Goal: Task Accomplishment & Management: Manage account settings

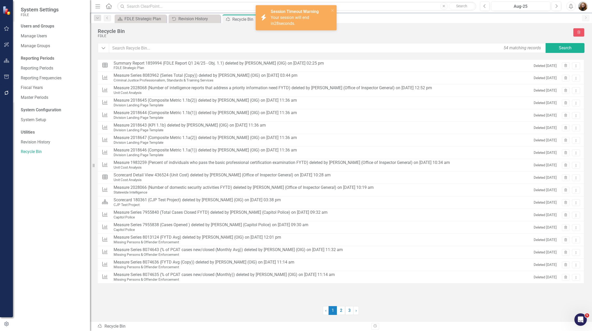
click at [69, 296] on div "Users and Groups Manage Users Manage Groups Reporting Periods Reporting Periods…" at bounding box center [51, 176] width 77 height 307
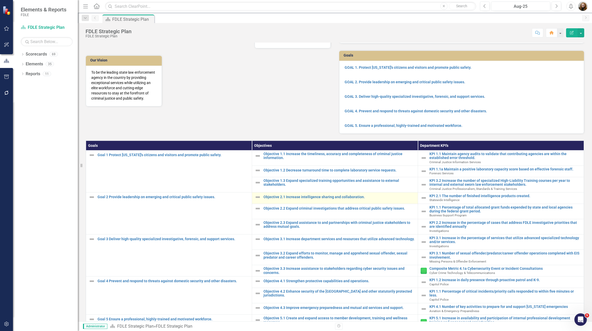
scroll to position [81, 0]
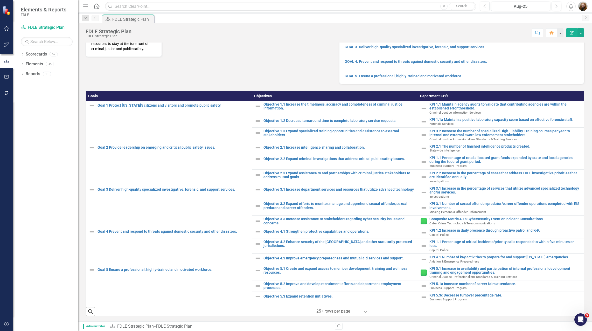
click at [36, 256] on div "Dropdown Scorecards 69 Dropdown FDLE Commissioner's Initiative Team Project Das…" at bounding box center [45, 190] width 65 height 281
click at [23, 53] on icon "Dropdown" at bounding box center [23, 54] width 4 height 3
click at [26, 83] on icon "Dropdown" at bounding box center [25, 83] width 4 height 3
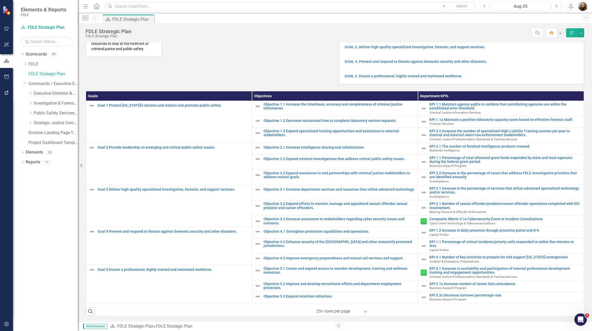
click at [30, 94] on icon "Dropdown" at bounding box center [31, 93] width 4 height 3
click at [36, 114] on icon "Dropdown" at bounding box center [36, 112] width 4 height 3
drag, startPoint x: 49, startPoint y: 124, endPoint x: 52, endPoint y: 125, distance: 3.4
click at [49, 124] on link "Accountability" at bounding box center [61, 123] width 34 height 6
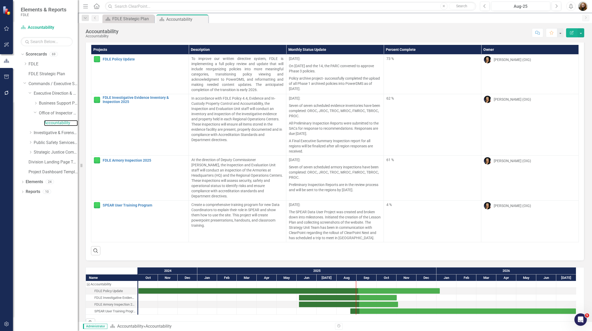
scroll to position [18, 0]
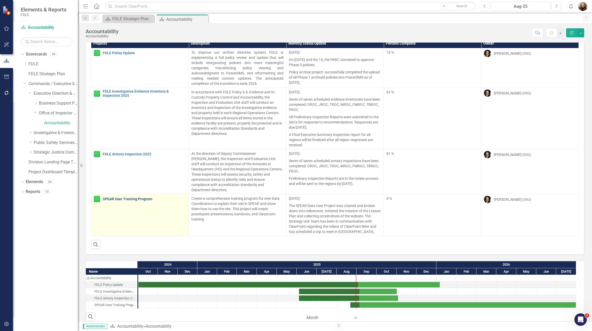
click at [118, 197] on link "SPEAR User Training Program" at bounding box center [144, 199] width 83 height 4
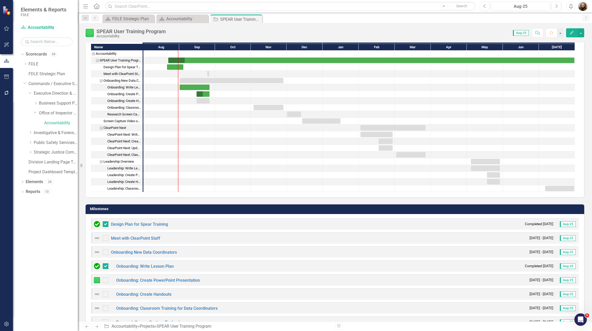
scroll to position [181, 0]
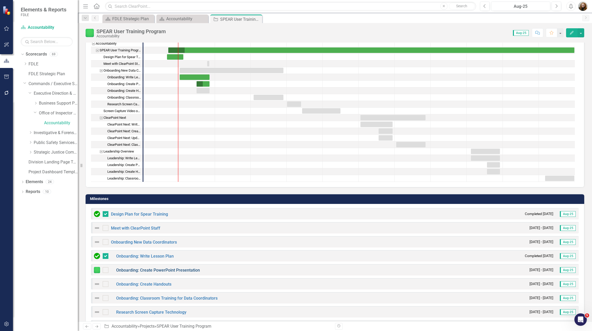
click at [176, 270] on link "Onboarding: Create PowerPoint Presentation" at bounding box center [158, 269] width 84 height 5
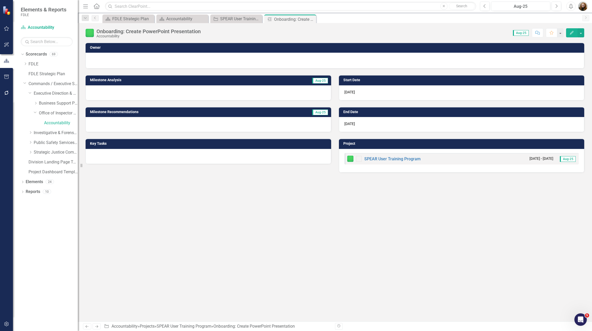
click at [568, 33] on button "Edit" at bounding box center [571, 32] width 11 height 9
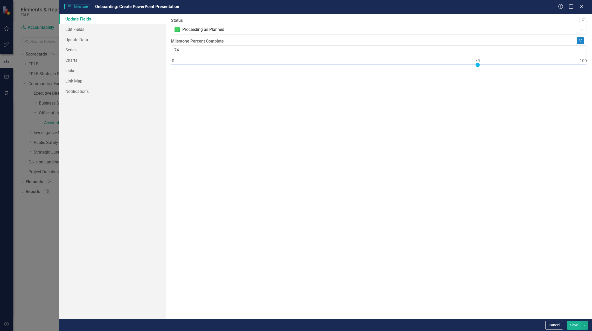
type input "75"
drag, startPoint x: 377, startPoint y: 64, endPoint x: 479, endPoint y: 66, distance: 101.3
click at [479, 66] on div at bounding box center [379, 66] width 416 height 6
click at [575, 326] on button "Save" at bounding box center [573, 324] width 15 height 9
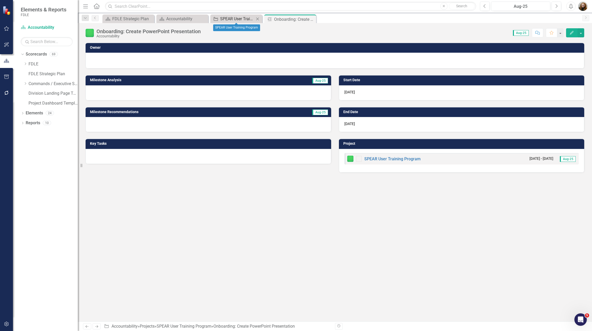
click at [248, 16] on div "SPEAR User Training Program" at bounding box center [237, 19] width 34 height 6
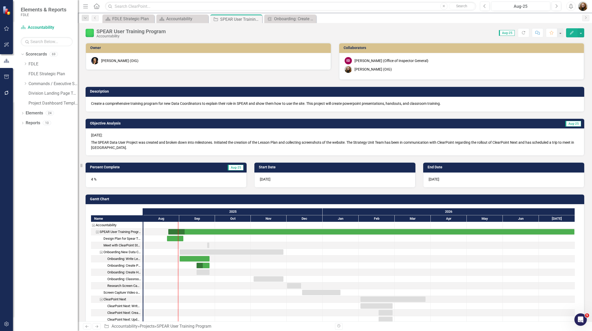
checkbox input "false"
checkbox input "true"
click at [187, 257] on div "Task: Start date: 2025-09-01 End date: 2025-09-26" at bounding box center [195, 258] width 30 height 5
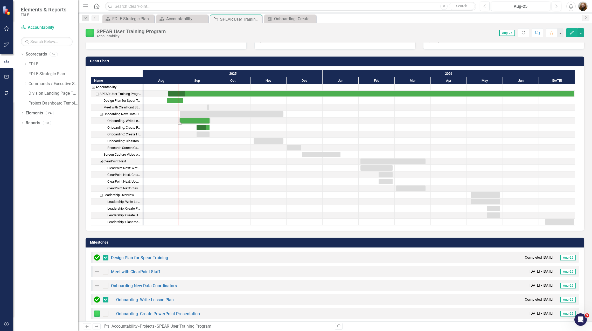
scroll to position [130, 0]
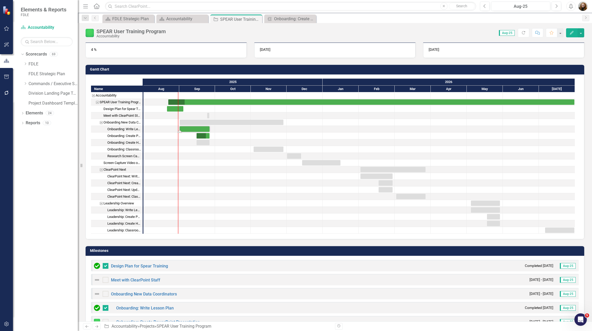
click at [199, 129] on div "Task: Start date: 2025-09-01 End date: 2025-09-26" at bounding box center [195, 128] width 30 height 5
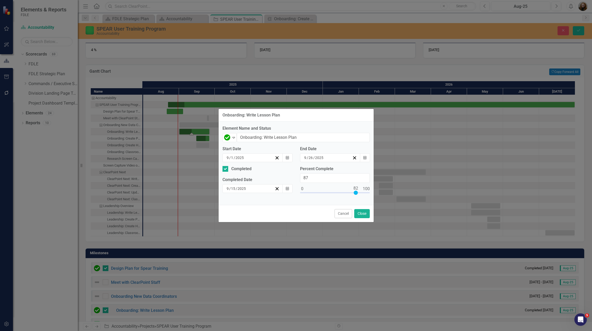
type input "100"
drag, startPoint x: 301, startPoint y: 192, endPoint x: 375, endPoint y: 194, distance: 74.1
click at [375, 194] on div "Onboarding: Write Lesson Plan Element Name and Status Complete Expand Onboardin…" at bounding box center [296, 165] width 592 height 331
click at [356, 212] on button "Close" at bounding box center [362, 213] width 16 height 9
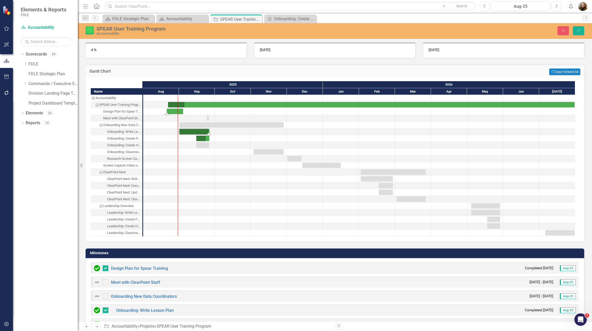
click at [170, 111] on div "Task: Start date: 2025-08-21 End date: 2025-09-04" at bounding box center [175, 111] width 16 height 5
click at [177, 111] on div "Task: Start date: 2025-08-21 End date: 2025-09-04" at bounding box center [175, 111] width 16 height 5
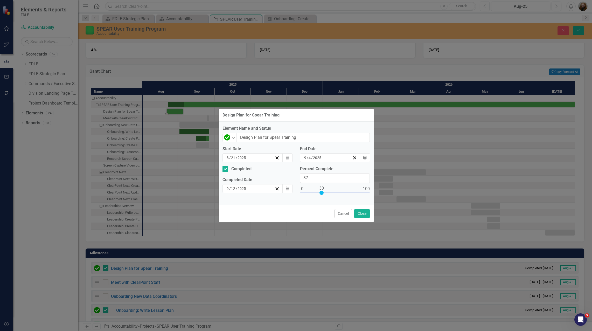
type input "100"
drag, startPoint x: 302, startPoint y: 193, endPoint x: 392, endPoint y: 194, distance: 90.4
click at [392, 194] on div "Design Plan for Spear Training Element Name and Status Complete Expand Design P…" at bounding box center [296, 165] width 592 height 331
click at [359, 217] on button "Close" at bounding box center [362, 213] width 16 height 9
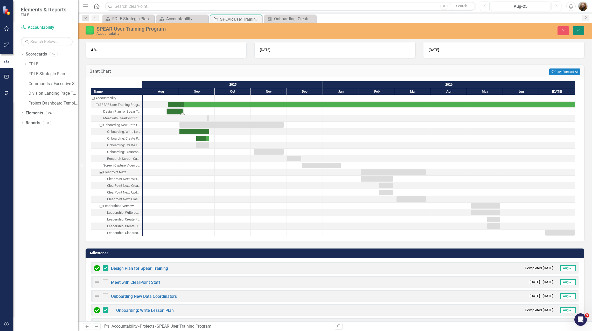
click at [581, 30] on button "Save" at bounding box center [577, 30] width 11 height 9
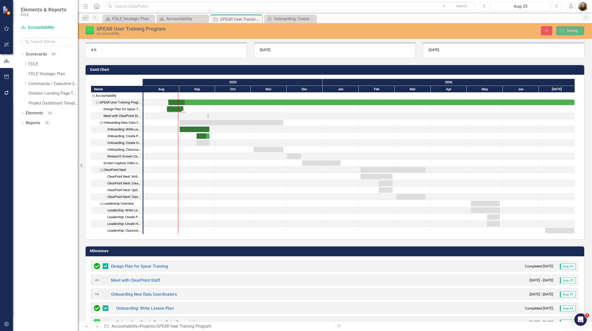
checkbox input "false"
checkbox input "true"
checkbox input "false"
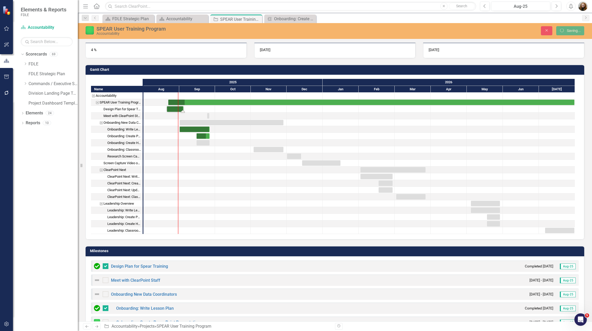
checkbox input "false"
checkbox input "true"
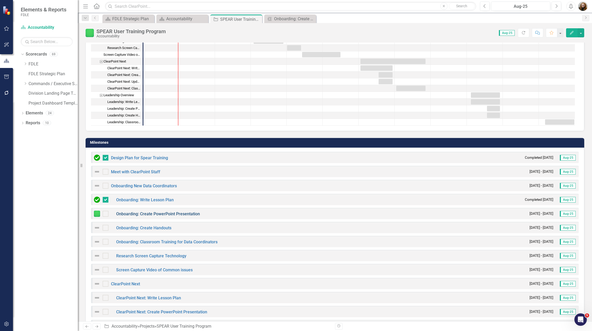
scroll to position [259, 0]
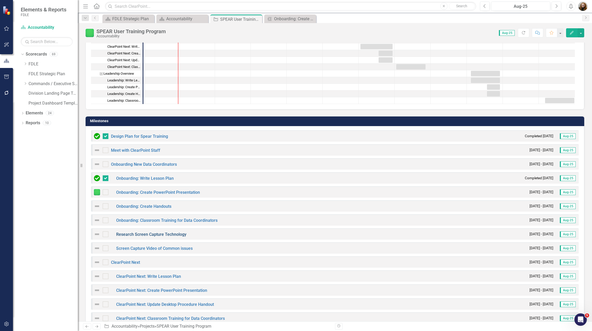
click at [126, 234] on link "Research Screen Capture Technology" at bounding box center [151, 234] width 70 height 5
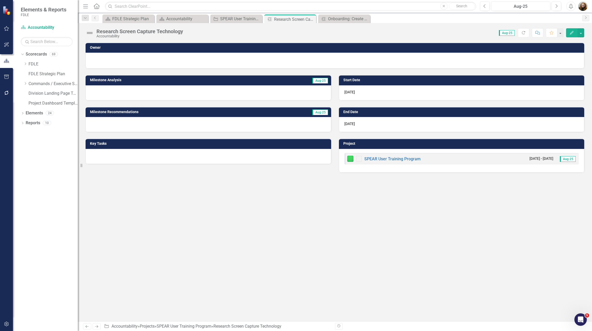
click at [310, 218] on div "Owner Milestone Analysis Aug-25 Milestone Recommendations Aug-25 Key Tasks Star…" at bounding box center [335, 181] width 514 height 279
click at [570, 33] on icon "Edit" at bounding box center [571, 33] width 5 height 4
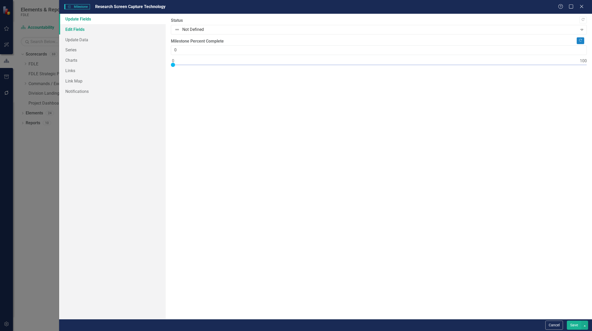
click at [78, 31] on link "Edit Fields" at bounding box center [112, 29] width 106 height 10
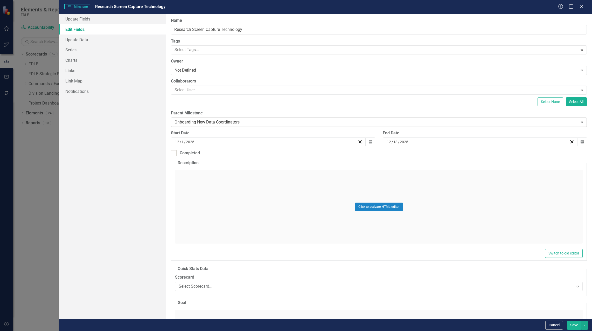
click at [241, 121] on div "Onboarding New Data Coordinators" at bounding box center [375, 122] width 403 height 6
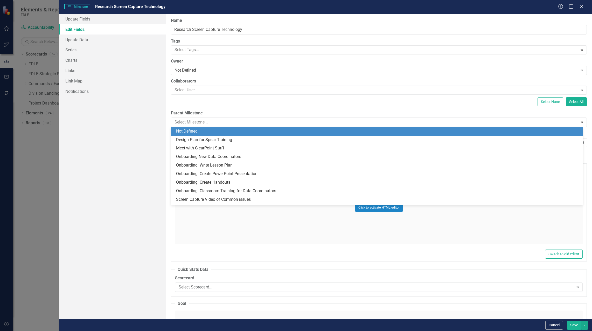
click at [242, 130] on div "Not Defined" at bounding box center [377, 131] width 403 height 6
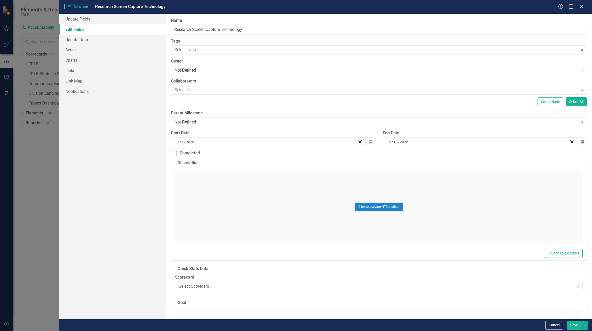
click at [576, 324] on button "Save" at bounding box center [573, 324] width 15 height 9
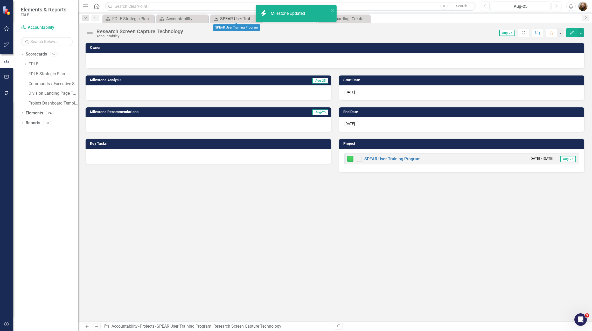
click at [234, 21] on div "SPEAR User Training Program" at bounding box center [237, 19] width 34 height 6
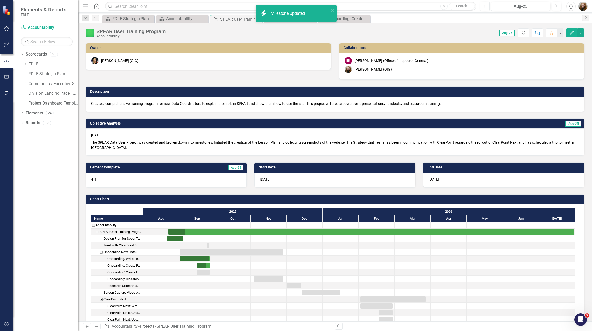
checkbox input "false"
checkbox input "true"
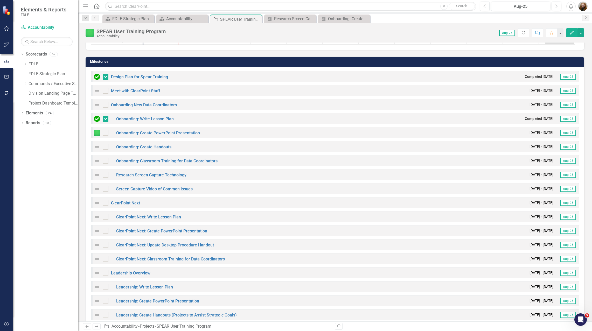
scroll to position [319, 0]
drag, startPoint x: 93, startPoint y: 204, endPoint x: 338, endPoint y: 160, distance: 249.2
click at [338, 160] on div "Design Plan for Spear Training Completed 9/12/25 Aug-25 Meet with ClearPoint St…" at bounding box center [335, 203] width 498 height 275
click at [96, 105] on img at bounding box center [97, 104] width 6 height 6
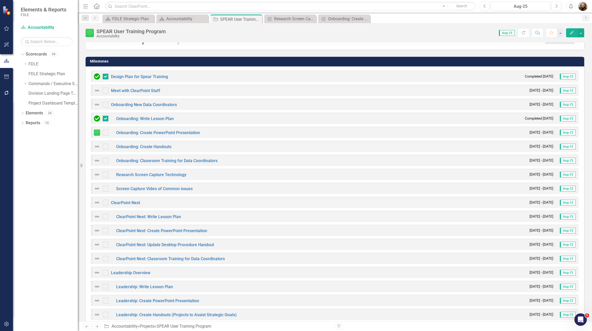
click at [96, 105] on img at bounding box center [97, 104] width 6 height 6
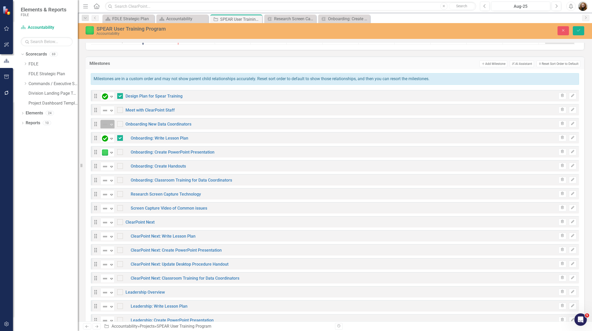
click at [108, 125] on img at bounding box center [105, 124] width 6 height 6
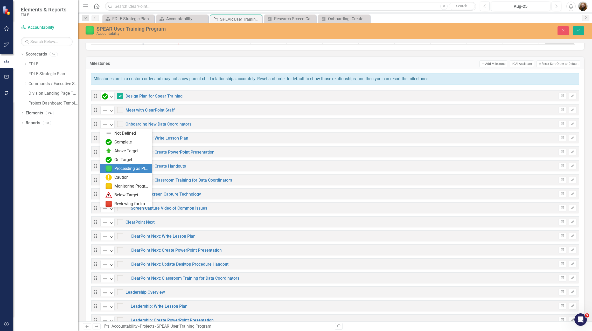
click at [119, 172] on div "Proceeding as Planned" at bounding box center [127, 168] width 44 height 6
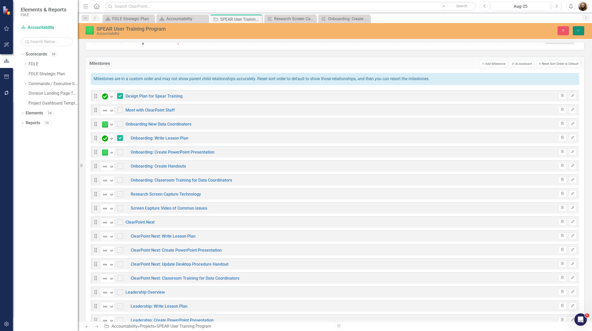
click at [577, 31] on icon "submit" at bounding box center [577, 30] width 3 height 2
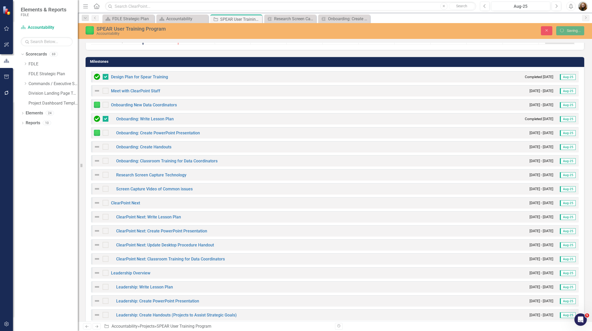
checkbox input "false"
checkbox input "true"
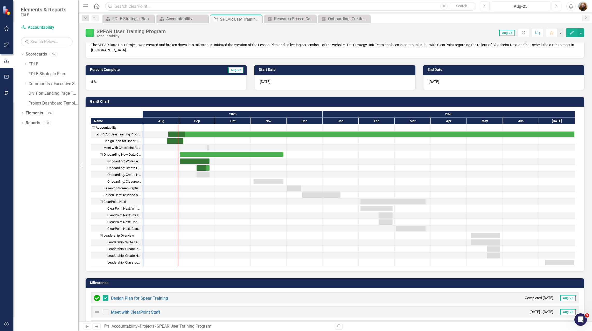
scroll to position [130, 0]
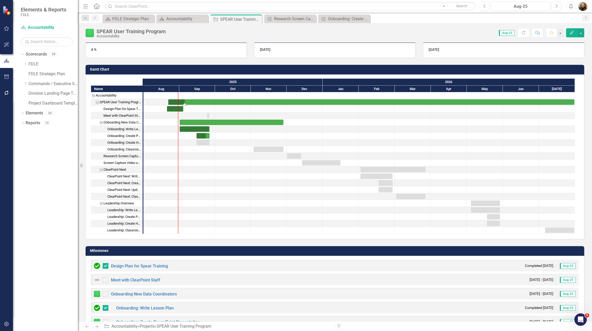
click at [191, 101] on div "Task: Start date: 2025-08-22 End date: 2026-07-31" at bounding box center [371, 101] width 406 height 5
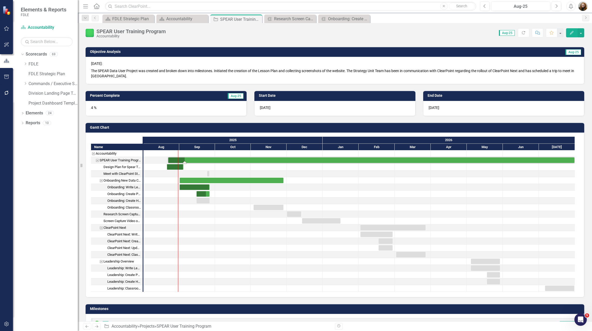
scroll to position [52, 0]
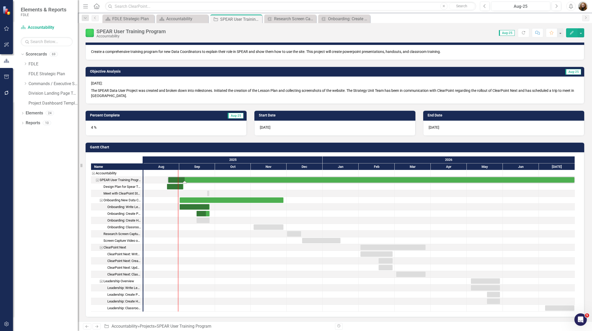
click at [202, 129] on div "4 %" at bounding box center [166, 127] width 161 height 15
click at [233, 132] on div "4 %" at bounding box center [166, 127] width 161 height 15
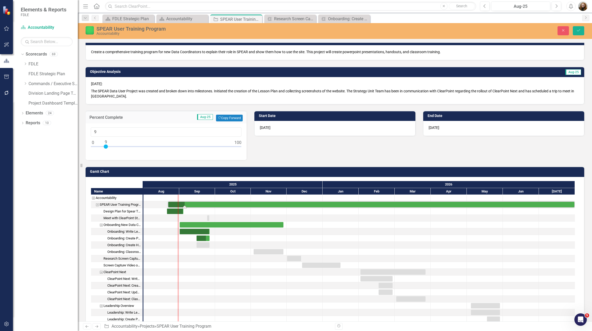
type input "10"
drag, startPoint x: 97, startPoint y: 145, endPoint x: 105, endPoint y: 146, distance: 8.1
click at [105, 146] on div at bounding box center [166, 147] width 151 height 6
click at [579, 32] on icon "Save" at bounding box center [578, 31] width 5 height 4
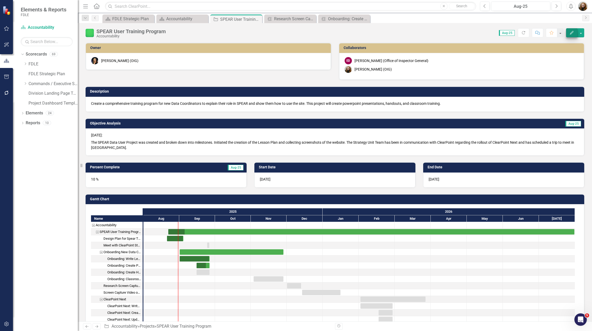
checkbox input "false"
checkbox input "true"
click at [553, 8] on button "Next" at bounding box center [556, 6] width 10 height 9
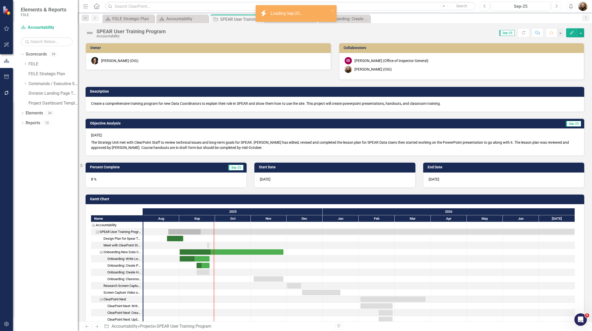
checkbox input "true"
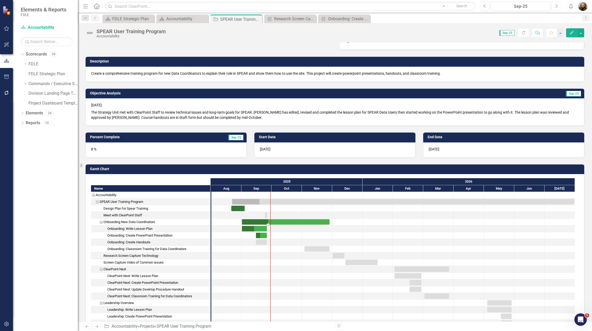
scroll to position [52, 0]
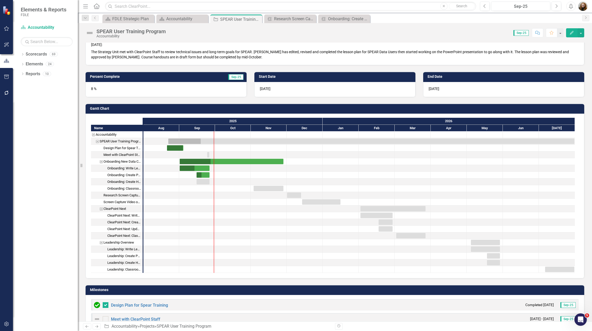
scroll to position [104, 0]
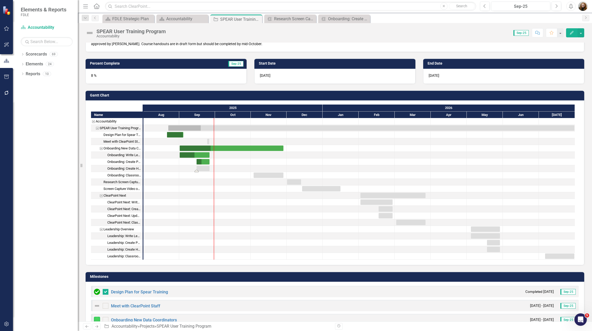
click at [202, 168] on div "Task: Start date: 2025-09-15 End date: 2025-09-26" at bounding box center [202, 168] width 13 height 5
click at [205, 162] on div "Task: Start date: 2025-09-15 End date: 2025-09-26" at bounding box center [202, 161] width 13 height 5
click at [208, 162] on div "Task: Start date: 2025-09-15 End date: 2025-09-26" at bounding box center [202, 161] width 13 height 5
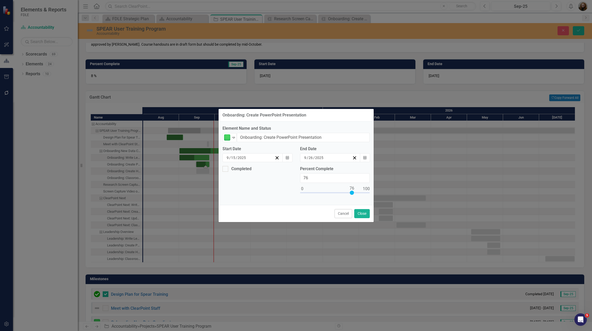
type input "75"
drag, startPoint x: 327, startPoint y: 192, endPoint x: 350, endPoint y: 193, distance: 22.8
click at [350, 193] on div at bounding box center [351, 192] width 4 height 4
click at [360, 215] on button "Close" at bounding box center [362, 213] width 16 height 9
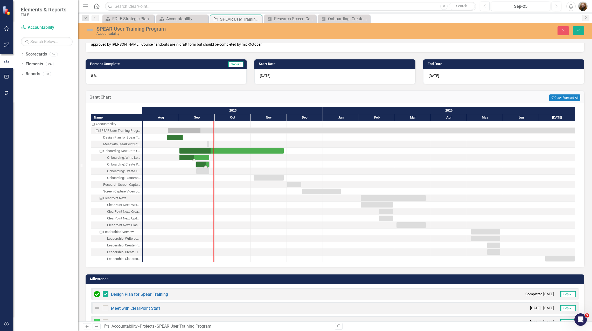
click at [194, 158] on div "Task: Start date: 2025-09-01 End date: 2025-09-26" at bounding box center [194, 157] width 30 height 5
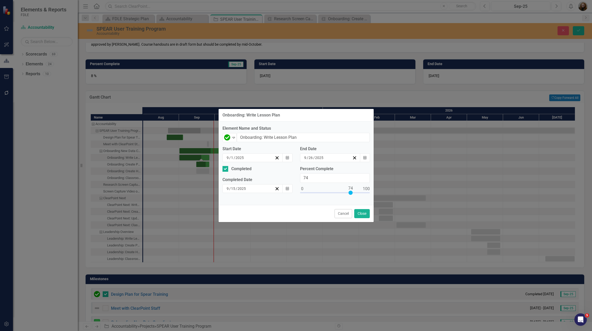
type input "75"
drag, startPoint x: 335, startPoint y: 193, endPoint x: 351, endPoint y: 193, distance: 16.3
click at [351, 193] on div at bounding box center [351, 192] width 4 height 4
click at [361, 215] on button "Close" at bounding box center [362, 213] width 16 height 9
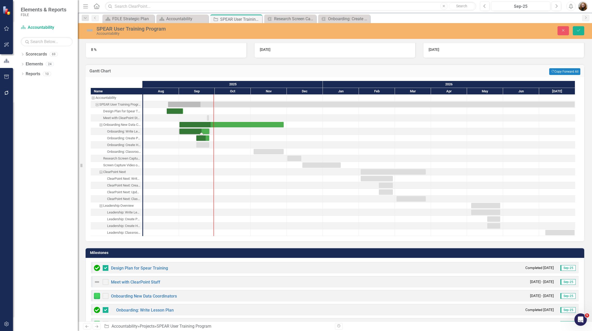
scroll to position [130, 0]
click at [573, 29] on button "Save" at bounding box center [577, 30] width 11 height 9
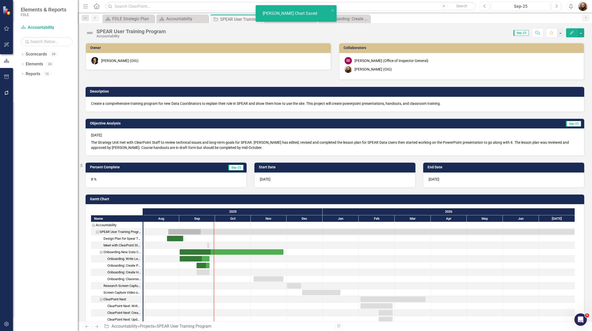
checkbox input "false"
checkbox input "true"
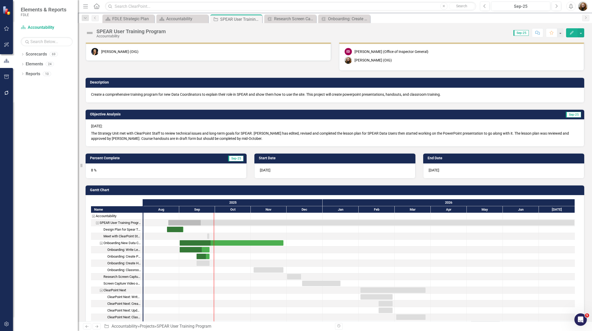
scroll to position [0, 0]
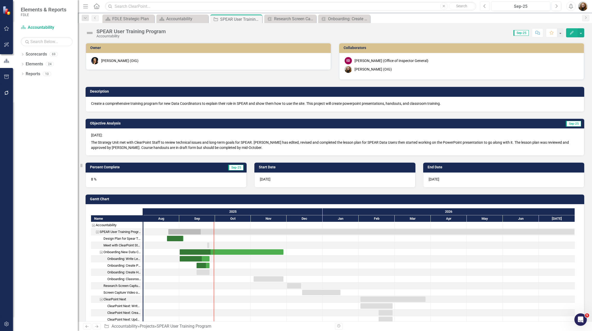
click at [482, 7] on button "Previous" at bounding box center [485, 6] width 10 height 9
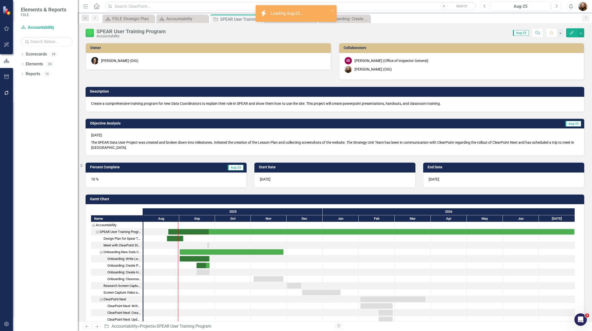
checkbox input "true"
click at [555, 5] on icon "Next" at bounding box center [555, 6] width 3 height 5
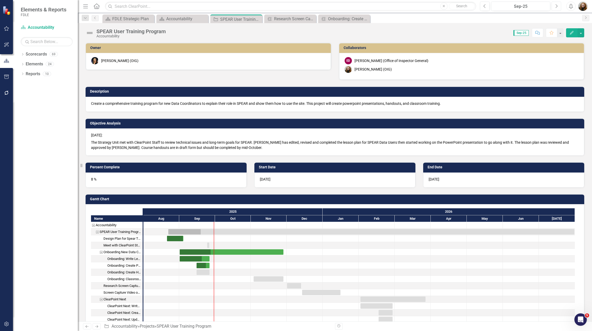
checkbox input "true"
click at [144, 179] on div "8 %" at bounding box center [166, 179] width 161 height 15
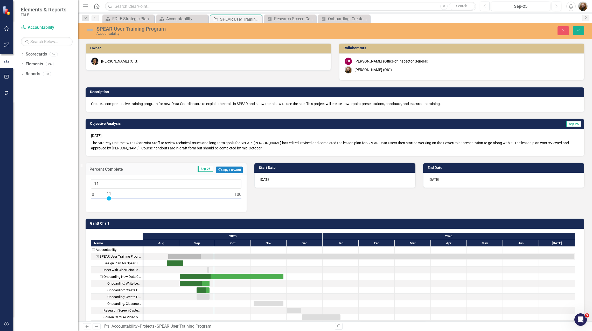
type input "10"
click at [108, 197] on div at bounding box center [107, 198] width 4 height 4
click at [578, 31] on icon "Save" at bounding box center [578, 31] width 5 height 4
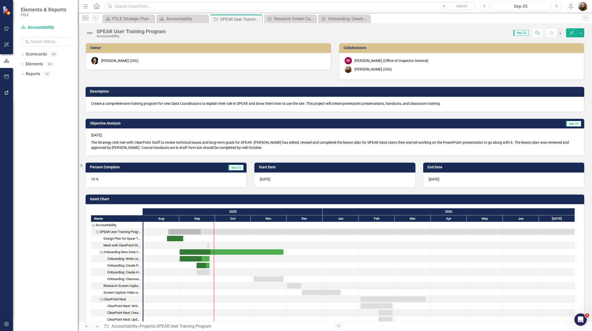
checkbox input "false"
checkbox input "true"
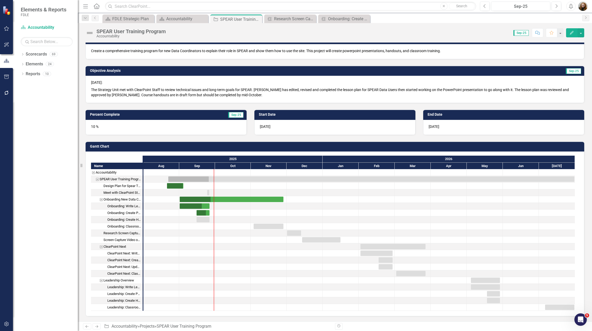
scroll to position [52, 0]
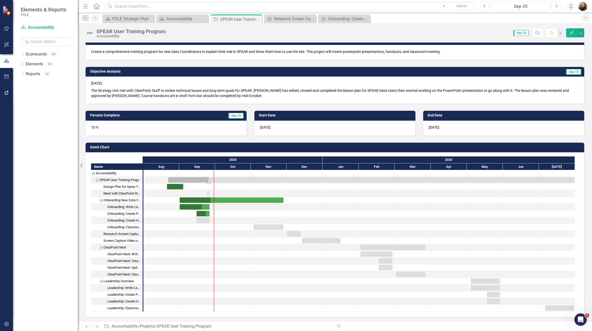
click at [179, 180] on div "Task: Start date: 2025-08-22 End date: 2026-07-31" at bounding box center [371, 179] width 406 height 5
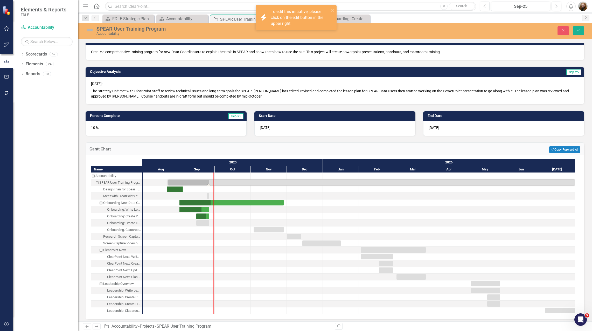
click at [108, 184] on div "SPEAR User Training Program" at bounding box center [119, 182] width 41 height 7
click at [579, 31] on icon "Save" at bounding box center [578, 31] width 5 height 4
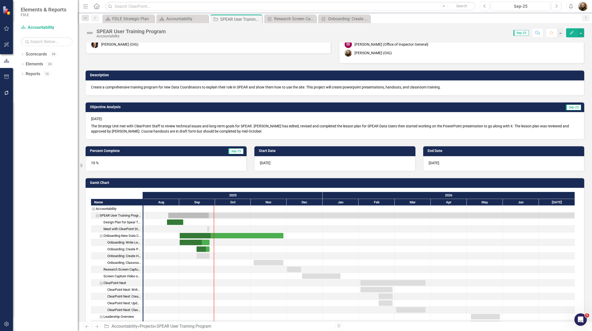
scroll to position [8, 0]
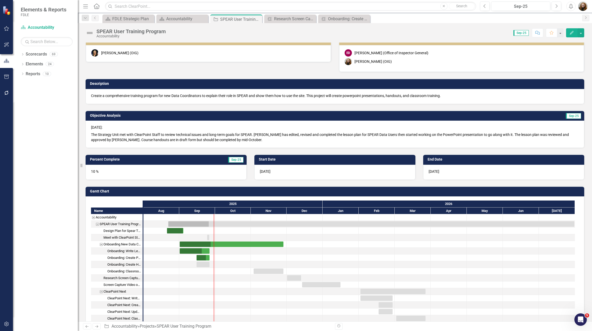
click at [574, 35] on button "Edit" at bounding box center [571, 32] width 11 height 9
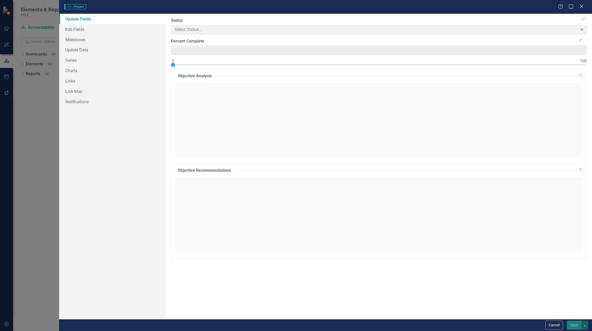
type input "10"
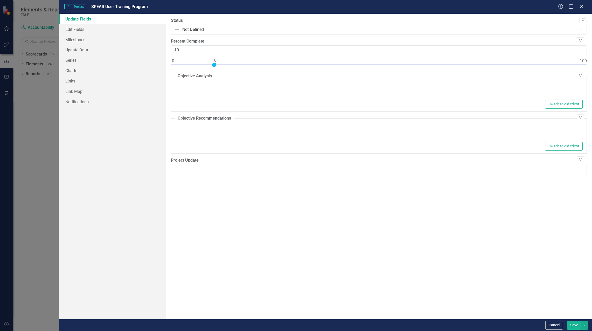
type textarea "<p>September 2025:</p> <p>The Strategy Unit met with ClearPoint Staff to review…"
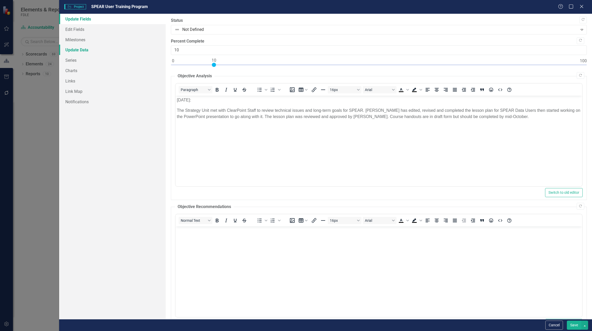
scroll to position [0, 0]
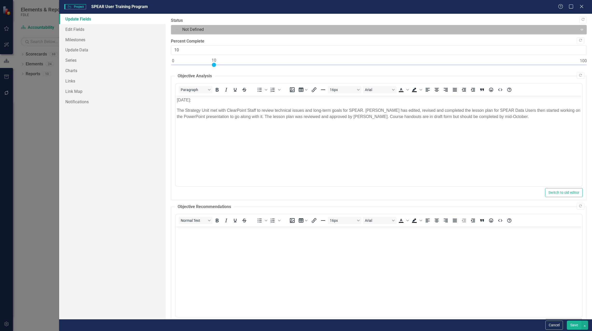
click at [177, 30] on div at bounding box center [374, 29] width 400 height 7
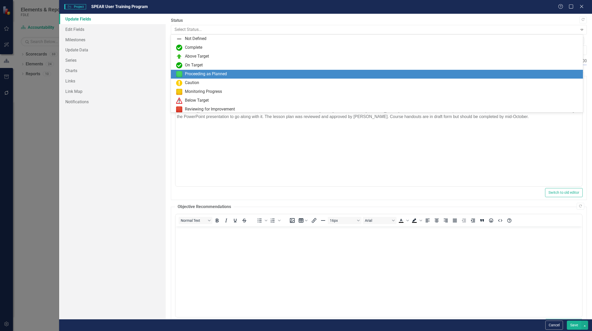
click at [187, 73] on div "Proceeding as Planned" at bounding box center [206, 74] width 42 height 6
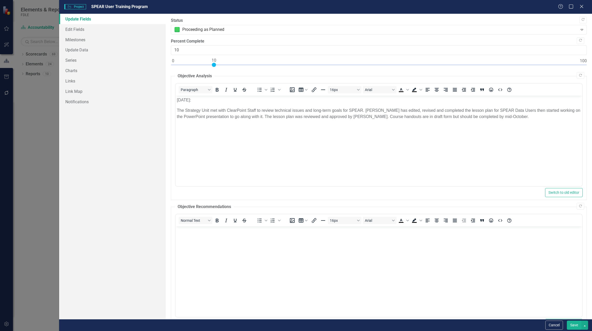
click at [571, 326] on button "Save" at bounding box center [573, 324] width 15 height 9
checkbox input "false"
checkbox input "true"
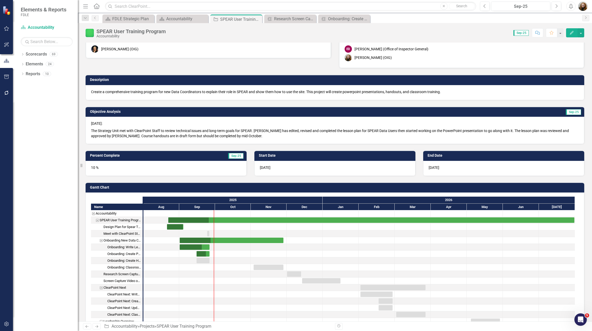
scroll to position [8, 0]
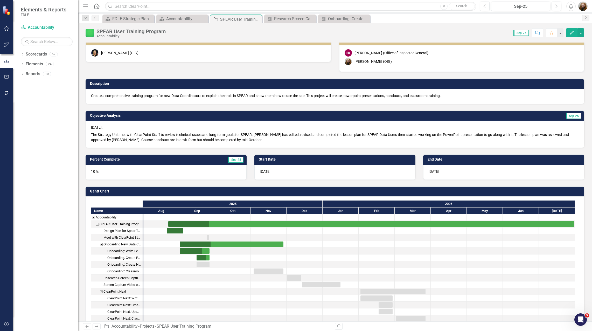
click at [261, 300] on div at bounding box center [269, 298] width 36 height 6
click at [73, 294] on div "Dropdown Scorecards 69 Dropdown FDLE Commissioner's Initiative Team Project Das…" at bounding box center [45, 190] width 65 height 281
drag, startPoint x: 200, startPoint y: 251, endPoint x: 202, endPoint y: 253, distance: 2.9
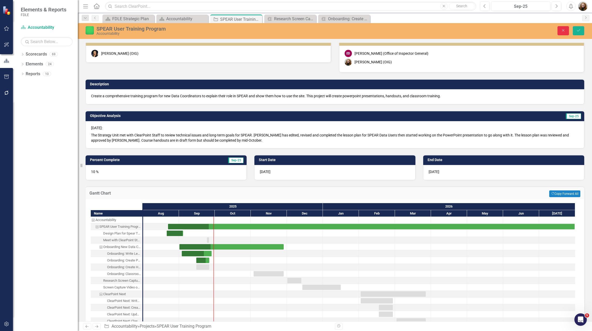
click at [560, 31] on button "Close" at bounding box center [562, 30] width 11 height 9
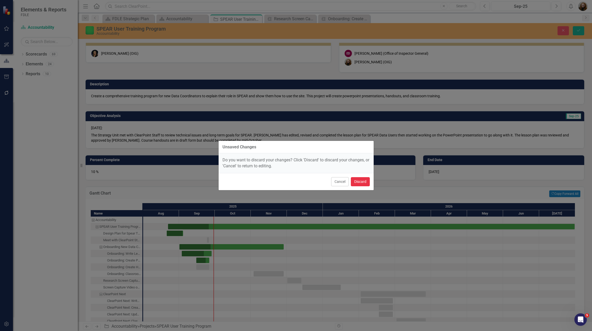
click at [361, 177] on button "Discard" at bounding box center [360, 181] width 19 height 9
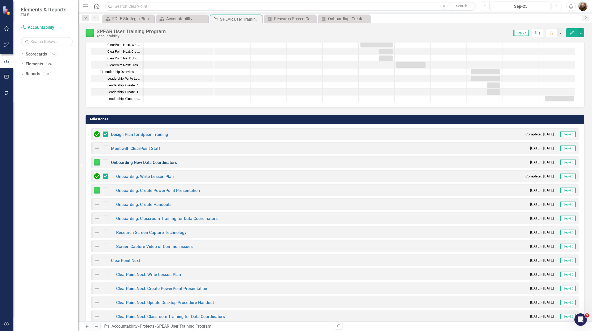
scroll to position [267, 0]
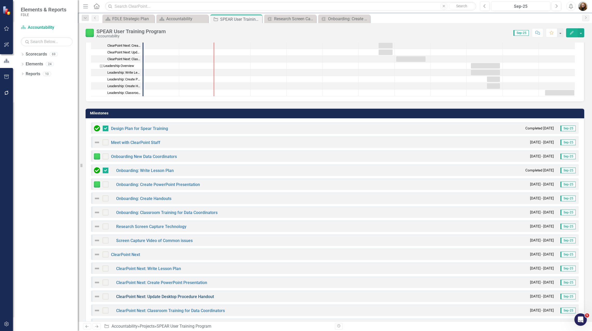
click at [198, 297] on link "ClearPoint Next: Update Desktop Procedure Handout" at bounding box center [165, 296] width 98 height 5
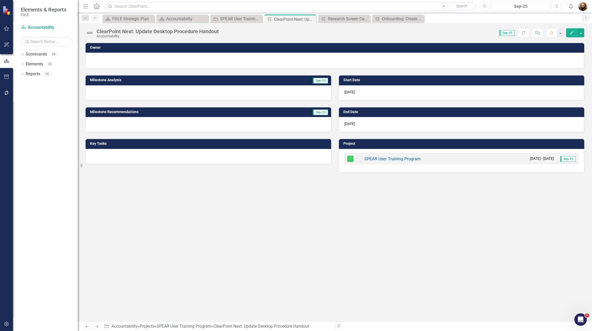
click at [245, 216] on div "Owner Milestone Analysis Sep-25 Milestone Recommendations Sep-25 Key Tasks Star…" at bounding box center [335, 181] width 514 height 279
click at [351, 22] on div "Milestone Research Screen Capture Technology Close" at bounding box center [344, 19] width 52 height 9
click at [349, 19] on div "Research Screen Capture Technology" at bounding box center [345, 19] width 34 height 6
click at [367, 20] on icon "Close" at bounding box center [364, 19] width 5 height 4
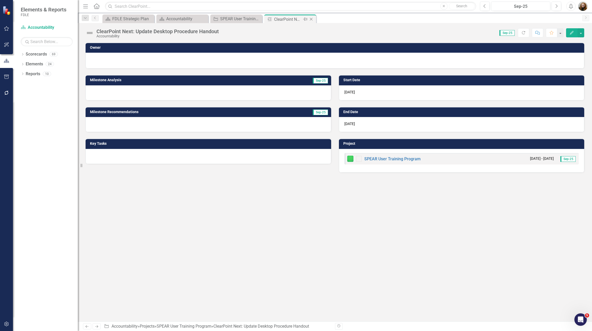
click at [312, 19] on icon "Close" at bounding box center [310, 19] width 5 height 4
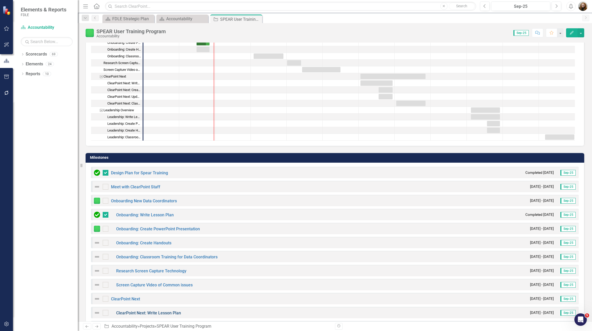
scroll to position [215, 0]
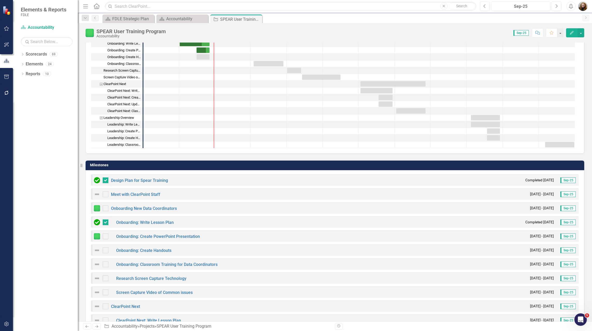
click at [39, 93] on div "Dropdown Scorecards 69 Dropdown FDLE Commissioner's Initiative Team Project Das…" at bounding box center [45, 190] width 65 height 281
click at [22, 56] on div "Dropdown" at bounding box center [23, 55] width 4 height 4
click at [19, 86] on div "Dropdown" at bounding box center [18, 83] width 4 height 4
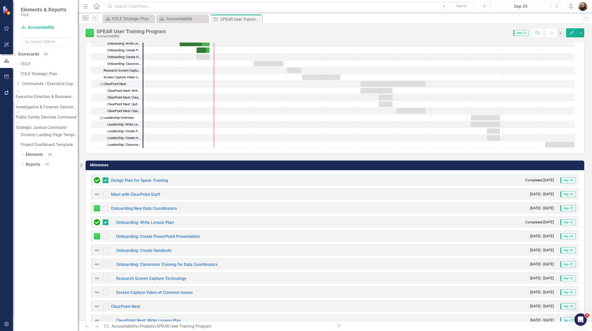
click at [19, 122] on icon "Dropdown" at bounding box center [18, 122] width 4 height 3
click at [40, 154] on link "Missing Persons & Offender Enforcement" at bounding box center [47, 156] width 62 height 6
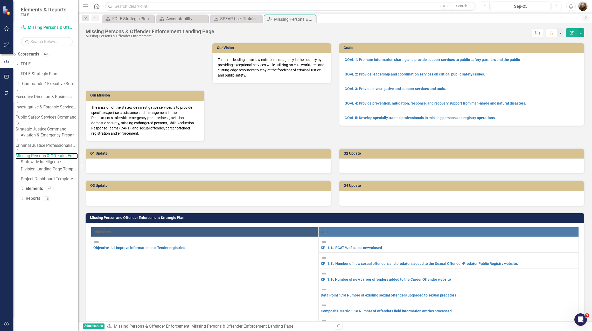
scroll to position [233, 0]
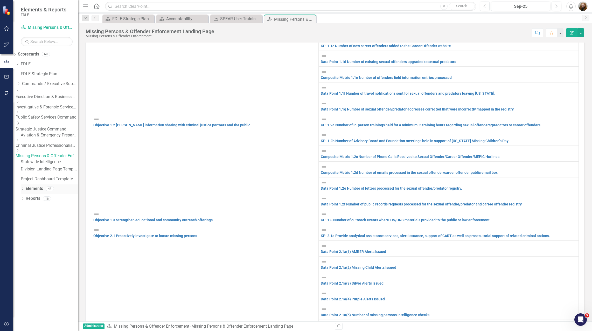
click at [34, 190] on link "Elements" at bounding box center [34, 189] width 17 height 6
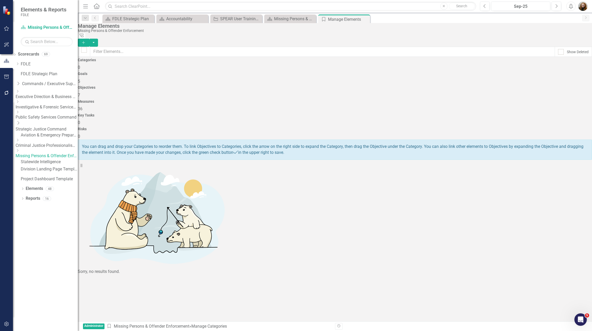
click at [368, 99] on h4 "Measures" at bounding box center [335, 101] width 514 height 4
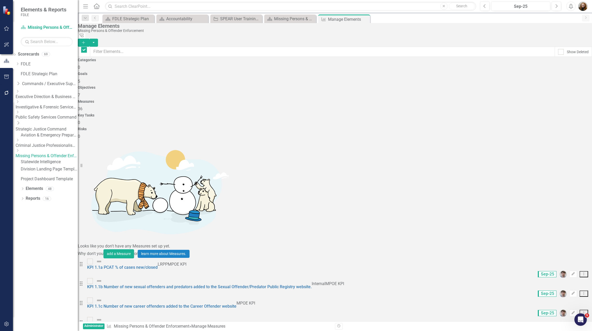
checkbox input "false"
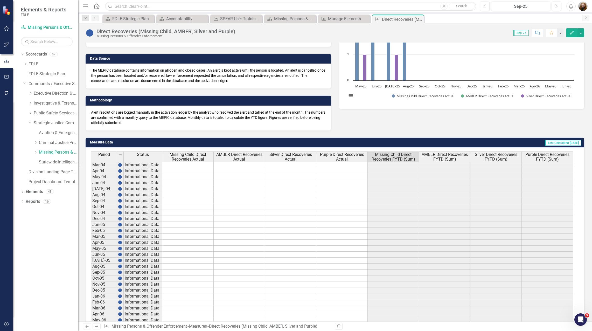
scroll to position [78, 0]
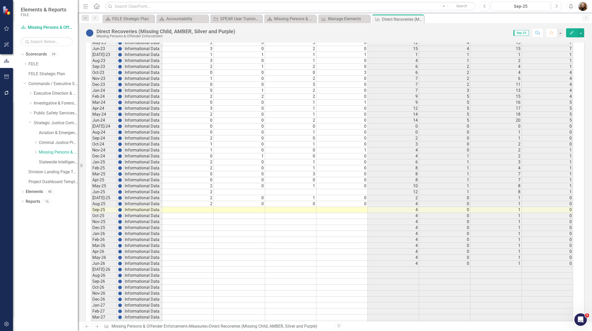
scroll to position [1051, 0]
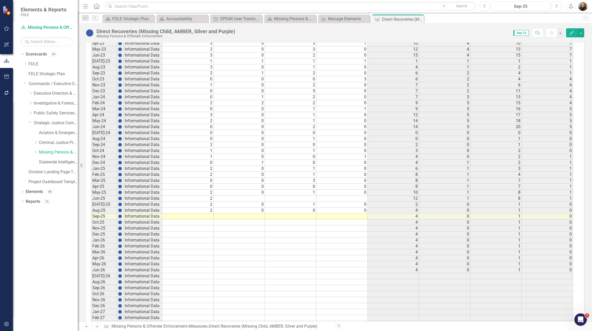
click at [115, 179] on td "Mar-25" at bounding box center [104, 180] width 26 height 6
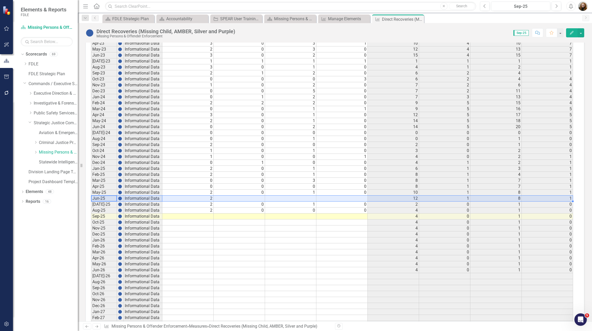
drag, startPoint x: 145, startPoint y: 199, endPoint x: 547, endPoint y: 198, distance: 401.3
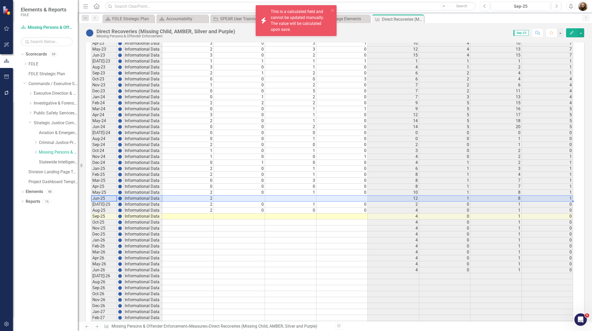
drag, startPoint x: 52, startPoint y: 242, endPoint x: 54, endPoint y: 220, distance: 22.2
click at [53, 236] on div "Dropdown Scorecards 69 Dropdown FDLE Commissioner's Initiative Team Project Das…" at bounding box center [45, 190] width 65 height 281
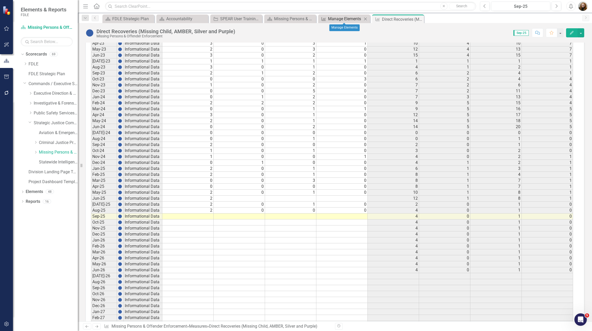
click at [341, 17] on div "Manage Elements" at bounding box center [345, 19] width 34 height 6
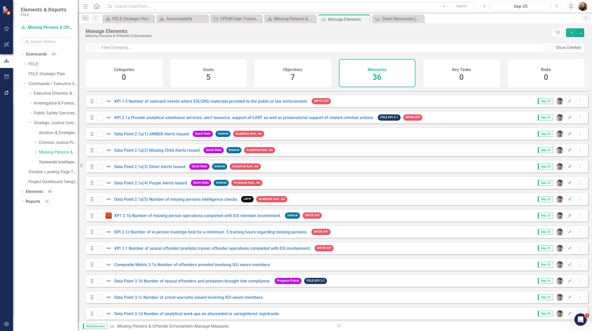
scroll to position [360, 0]
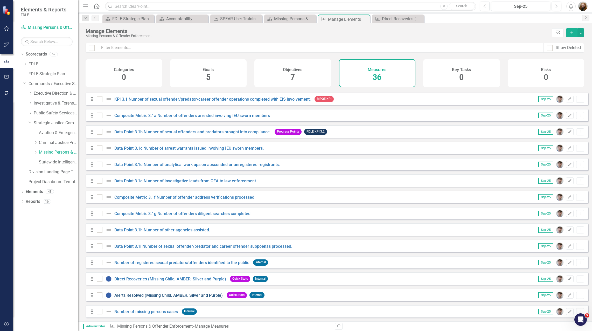
click at [142, 295] on link "Alerts Resolved (Missing Child, AMBER, Silver and Purple)" at bounding box center [168, 295] width 108 height 5
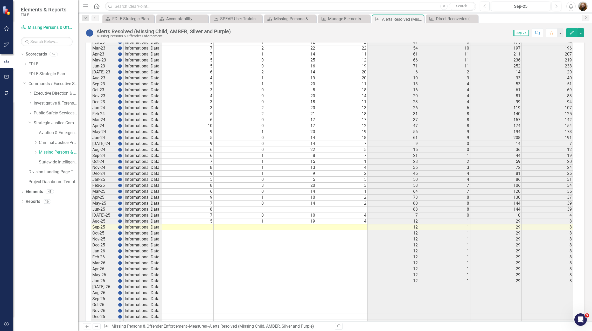
scroll to position [1071, 0]
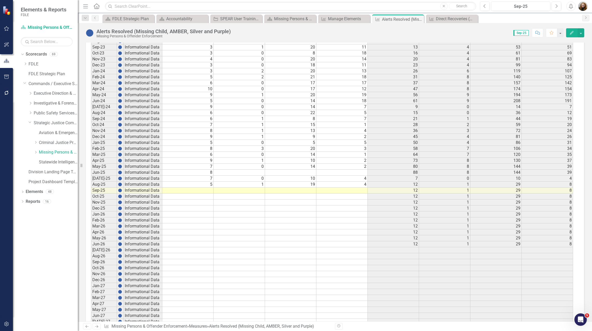
click at [138, 189] on td "Informational Data" at bounding box center [143, 190] width 39 height 6
drag, startPoint x: 403, startPoint y: 174, endPoint x: 562, endPoint y: 171, distance: 159.6
click at [562, 171] on tr "Jun-25 Informational Data 8 88 8 144 39" at bounding box center [332, 172] width 482 height 6
click at [339, 19] on div "Manage Elements" at bounding box center [345, 19] width 34 height 6
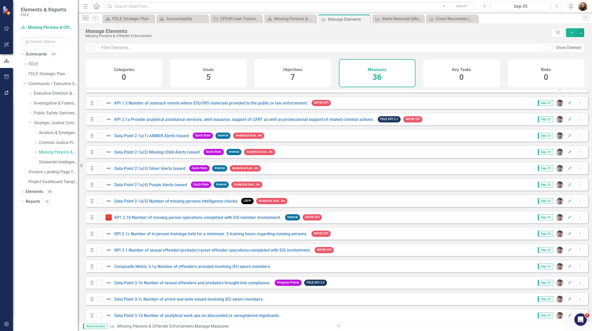
scroll to position [207, 0]
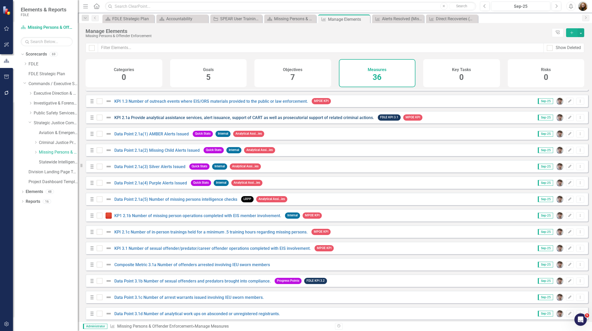
click at [201, 119] on link "KPI 2.1a Provide analytical assistance services, alert issuance, support of CAR…" at bounding box center [243, 117] width 259 height 5
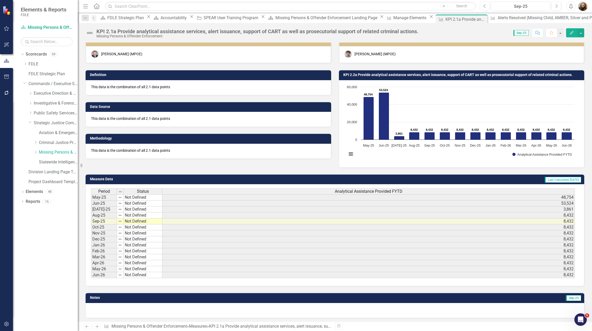
scroll to position [9, 0]
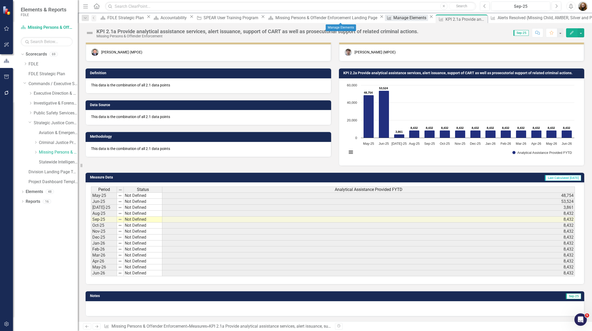
click at [393, 19] on div "Manage Elements" at bounding box center [410, 18] width 34 height 6
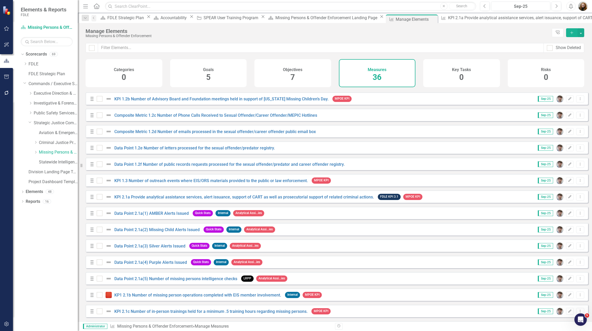
scroll to position [130, 0]
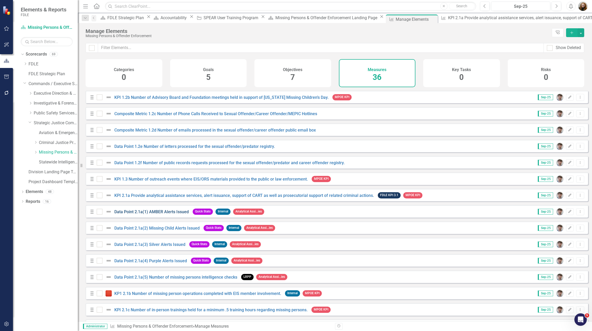
click at [163, 214] on link "Data Point 2.1a(1) AMBER Alerts Issued" at bounding box center [151, 211] width 74 height 5
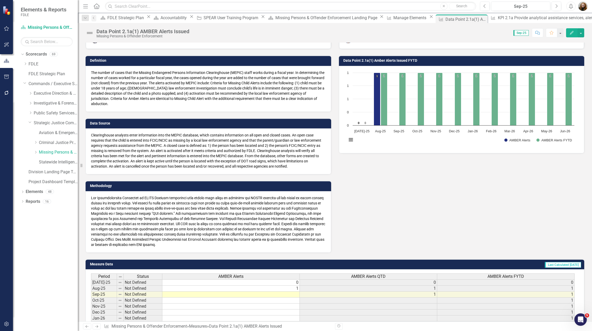
scroll to position [18, 0]
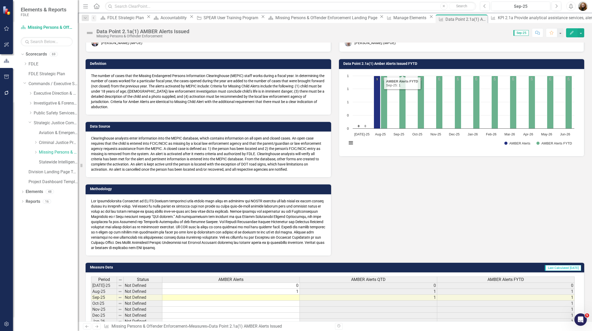
click at [395, 63] on h3 "Data Point 2.1a(1) Amber Alerts Issued FYTD" at bounding box center [462, 64] width 238 height 4
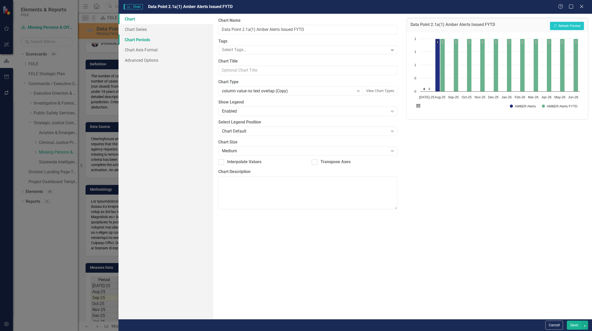
click at [144, 38] on link "Chart Periods" at bounding box center [165, 39] width 95 height 10
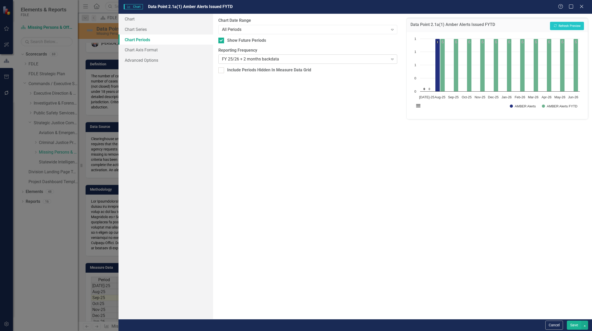
click at [244, 58] on div "FY 25/26 + 2 months backdata" at bounding box center [305, 59] width 166 height 6
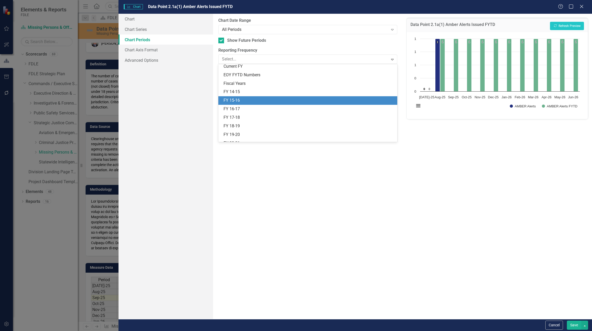
scroll to position [15, 0]
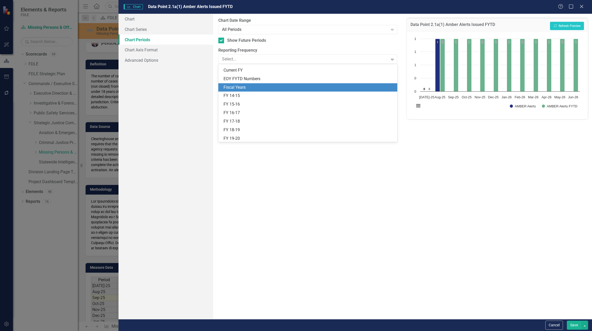
click at [244, 85] on div "Fiscal Years" at bounding box center [308, 87] width 171 height 6
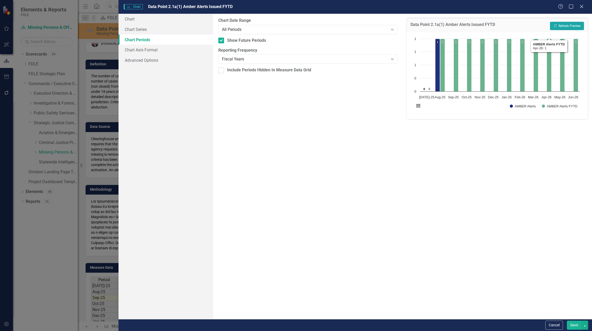
click at [567, 22] on button "Recalculate Refresh Preview" at bounding box center [567, 26] width 34 height 8
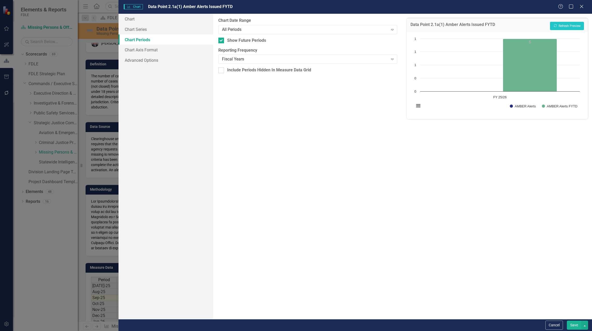
click at [338, 113] on div "From this tab, you define the periods you want included in the chart. For examp…" at bounding box center [307, 166] width 189 height 305
click at [581, 8] on icon "Close" at bounding box center [581, 6] width 6 height 5
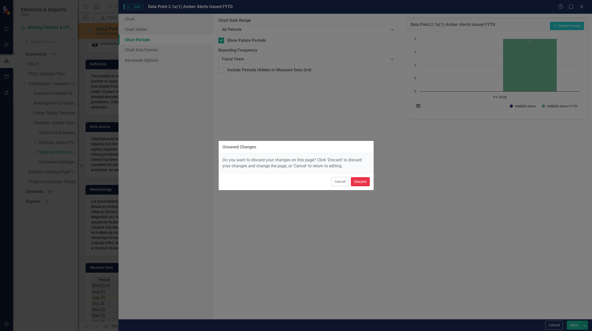
drag, startPoint x: 360, startPoint y: 183, endPoint x: 350, endPoint y: 101, distance: 83.3
click at [350, 101] on div "Unsaved Changes Do you want to discard your changes on this page? Click 'Discar…" at bounding box center [295, 165] width 155 height 331
click at [344, 180] on button "Cancel" at bounding box center [340, 181] width 18 height 9
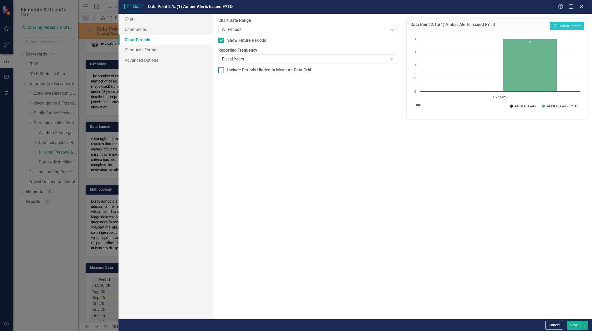
click at [222, 71] on div at bounding box center [221, 70] width 6 height 6
click at [222, 71] on input "Include Periods Hidden In Measure Data Grid" at bounding box center [219, 68] width 3 height 3
checkbox input "true"
click at [577, 24] on button "Recalculate Refresh Preview" at bounding box center [567, 26] width 34 height 8
click at [583, 5] on icon "Close" at bounding box center [581, 6] width 6 height 5
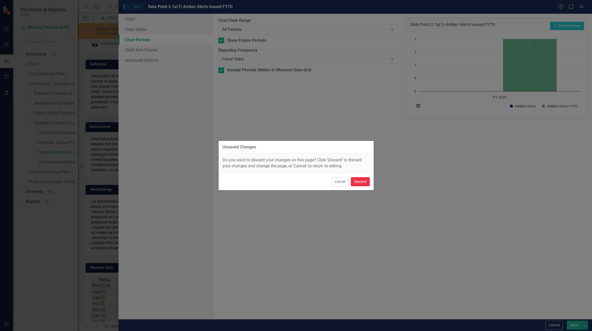
click at [358, 183] on button "Discard" at bounding box center [360, 181] width 19 height 9
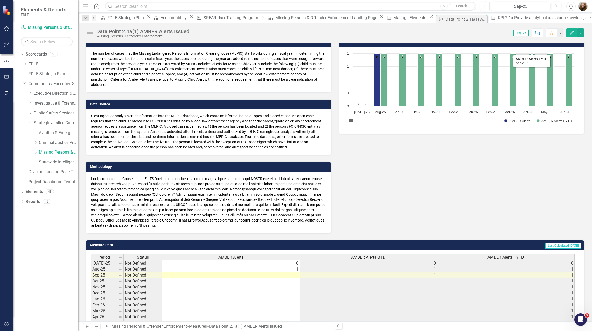
scroll to position [44, 0]
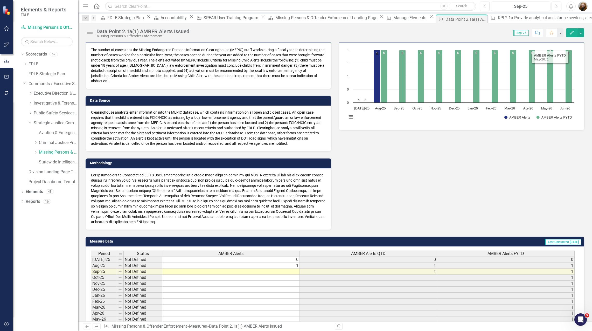
click at [570, 33] on icon "button" at bounding box center [571, 33] width 4 height 4
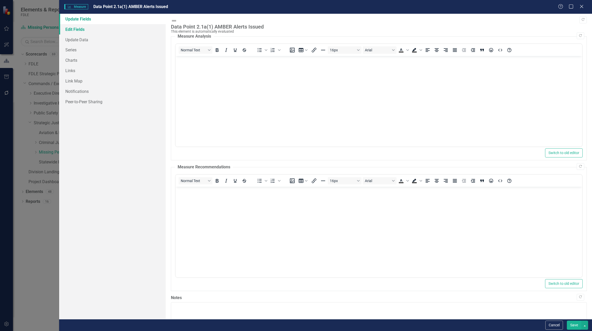
scroll to position [0, 0]
click at [73, 26] on link "Edit Fields" at bounding box center [112, 29] width 106 height 10
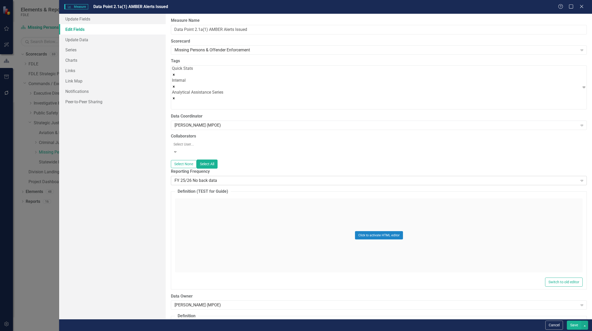
click at [205, 177] on div "FY 25/26 No back data" at bounding box center [375, 180] width 403 height 6
click at [218, 330] on div "All Periods" at bounding box center [296, 335] width 583 height 6
click at [574, 326] on button "Save" at bounding box center [573, 324] width 15 height 9
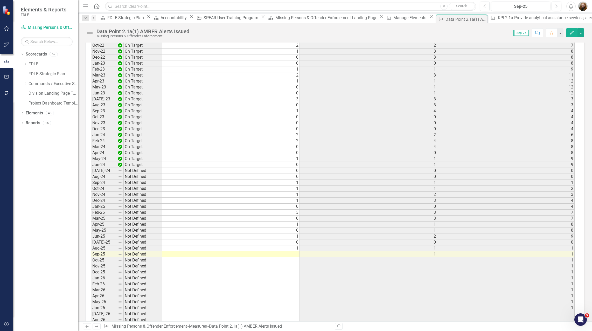
scroll to position [1598, 0]
click at [571, 165] on td "9" at bounding box center [505, 165] width 137 height 6
click at [448, 100] on td "3" at bounding box center [505, 99] width 137 height 6
click at [393, 18] on div "Manage Elements" at bounding box center [410, 18] width 34 height 6
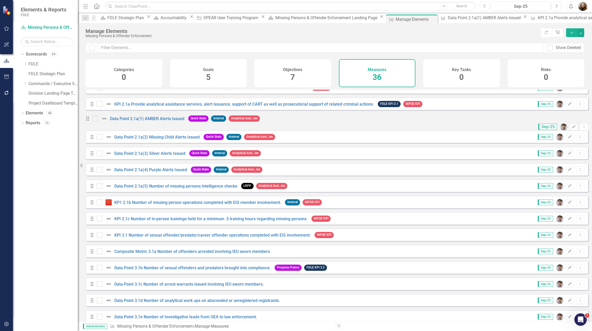
scroll to position [205, 0]
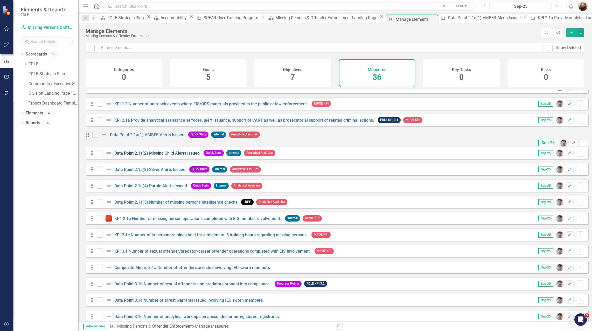
click at [174, 155] on link "Data Point 2.1a(2) Missing Child Alerts Issued" at bounding box center [156, 153] width 85 height 5
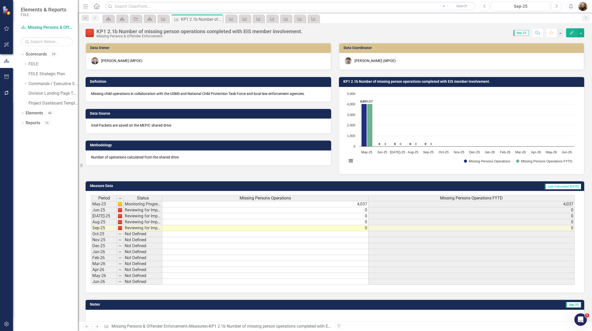
scroll to position [9, 0]
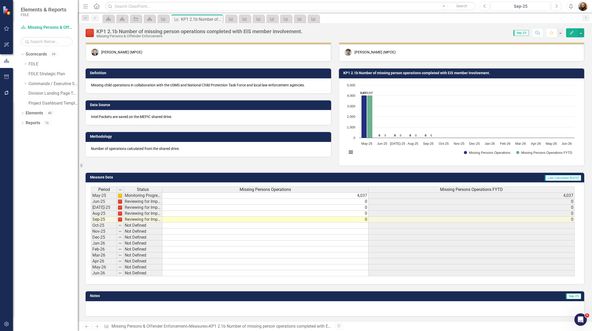
click at [30, 261] on div "Dropdown Scorecards 69 Dropdown FDLE Commissioner's Initiative Team Project Das…" at bounding box center [45, 190] width 65 height 281
click at [42, 275] on div "Dropdown Scorecards 69 Dropdown FDLE Commissioner's Initiative Team Project Das…" at bounding box center [45, 190] width 65 height 281
click at [231, 20] on icon "Measure" at bounding box center [230, 19] width 5 height 4
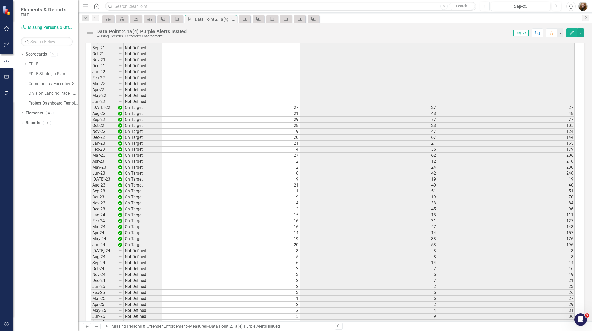
scroll to position [1451, 0]
click at [569, 36] on button "Edit" at bounding box center [571, 32] width 11 height 9
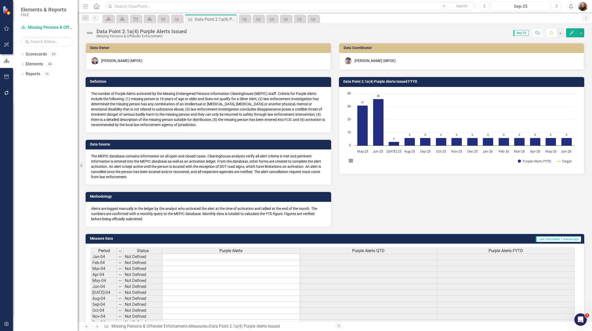
drag, startPoint x: 571, startPoint y: 35, endPoint x: 472, endPoint y: 65, distance: 103.6
click at [472, 65] on div "Data Point 2.1a(4) Purple Alerts Issued Missing Persons & Offender Enforcement …" at bounding box center [335, 172] width 514 height 298
click at [569, 33] on icon "Edit" at bounding box center [571, 33] width 5 height 4
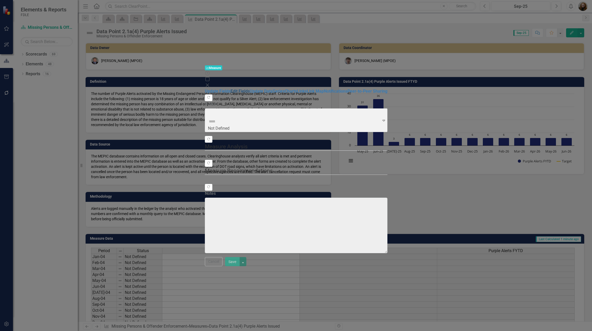
click at [230, 89] on link "Edit Fields" at bounding box center [239, 91] width 19 height 5
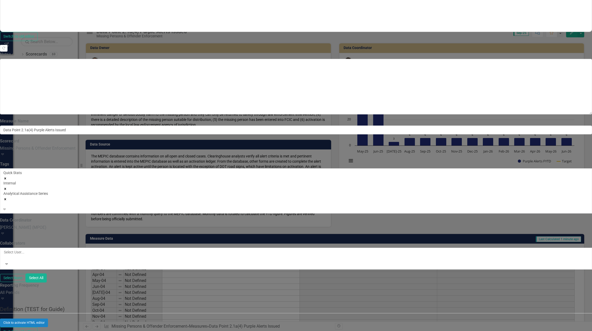
click at [204, 289] on div "All Periods" at bounding box center [296, 292] width 592 height 6
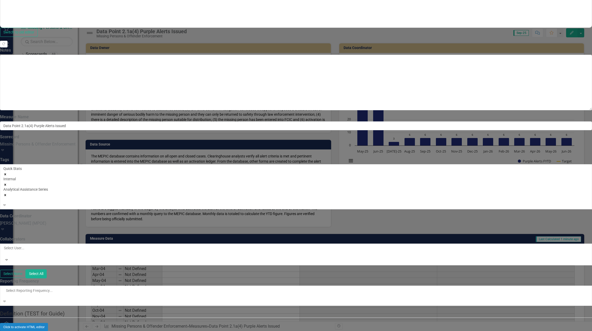
scroll to position [130, 0]
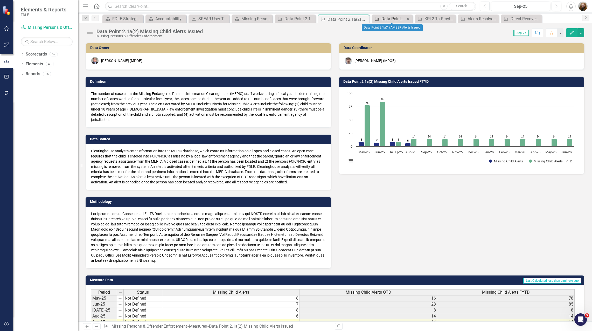
click at [388, 20] on div "Data Point 2.1a(1) AMBER Alerts Issued" at bounding box center [392, 19] width 23 height 6
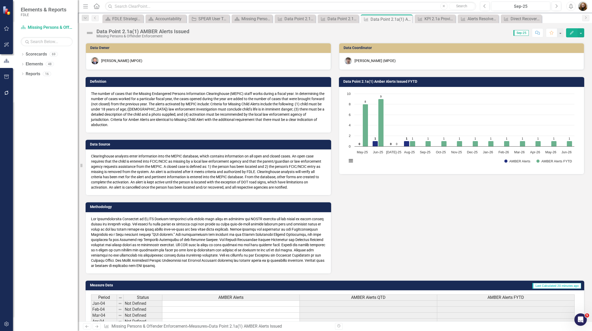
click at [570, 35] on button "Edit" at bounding box center [571, 32] width 11 height 9
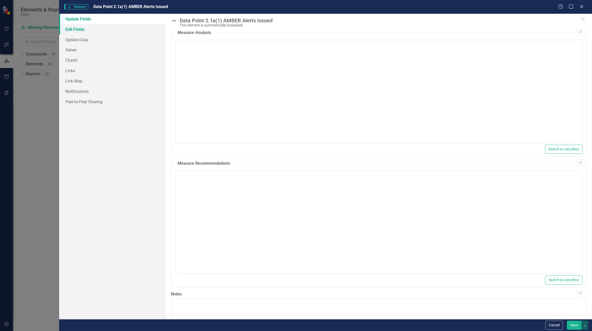
click at [74, 31] on link "Edit Fields" at bounding box center [112, 29] width 106 height 10
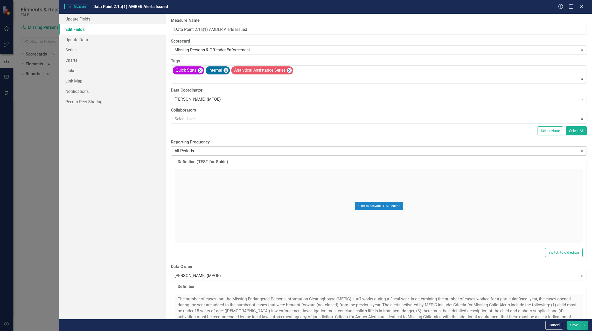
click at [185, 154] on div "All Periods" at bounding box center [375, 151] width 403 height 6
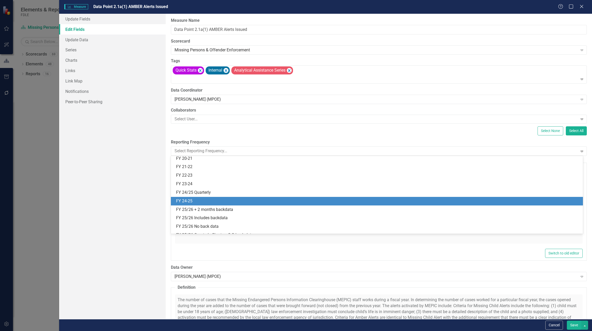
scroll to position [104, 0]
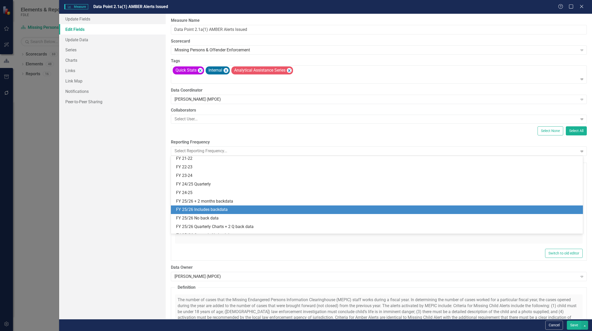
click at [194, 211] on div "FY 25/26 Includes backdata" at bounding box center [377, 209] width 403 height 6
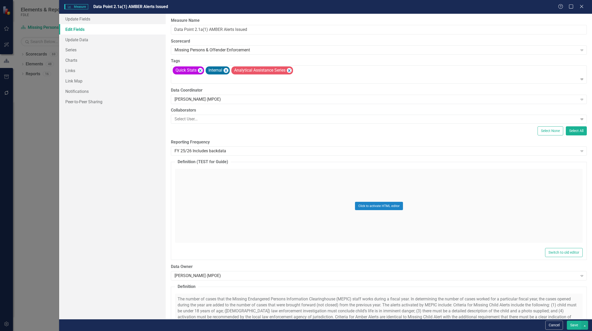
click at [568, 324] on button "Save" at bounding box center [573, 324] width 15 height 9
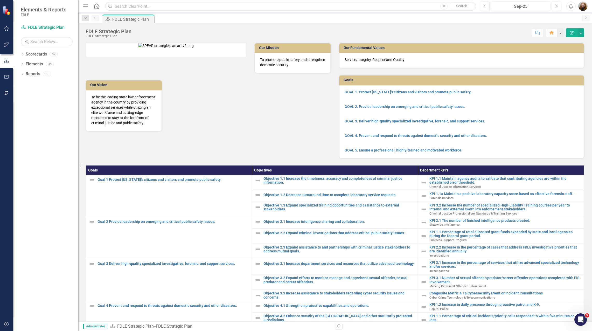
click at [44, 127] on div "Dropdown Scorecards 69 Dropdown FDLE Commissioner's Initiative Team Project Das…" at bounding box center [45, 190] width 65 height 281
click at [47, 130] on div "Dropdown Scorecards 69 Dropdown FDLE Commissioner's Initiative Team Project Das…" at bounding box center [45, 190] width 65 height 281
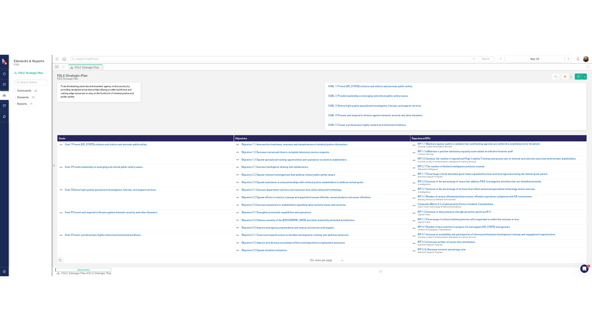
scroll to position [53, 0]
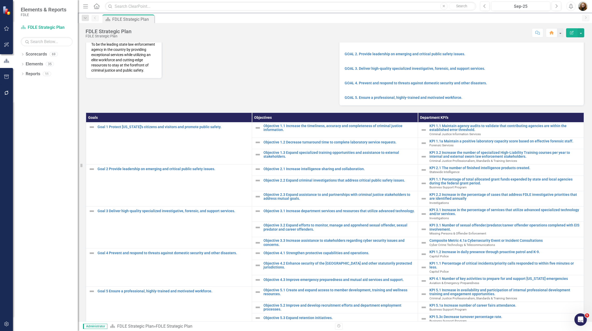
click at [54, 186] on div "Dropdown Scorecards 69 Dropdown FDLE Commissioner's Initiative Team Project Das…" at bounding box center [45, 190] width 65 height 281
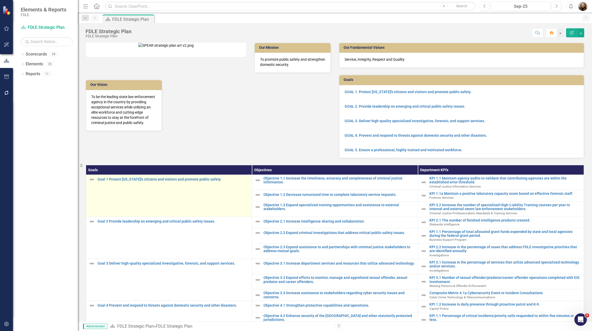
scroll to position [0, 0]
